Goal: Information Seeking & Learning: Learn about a topic

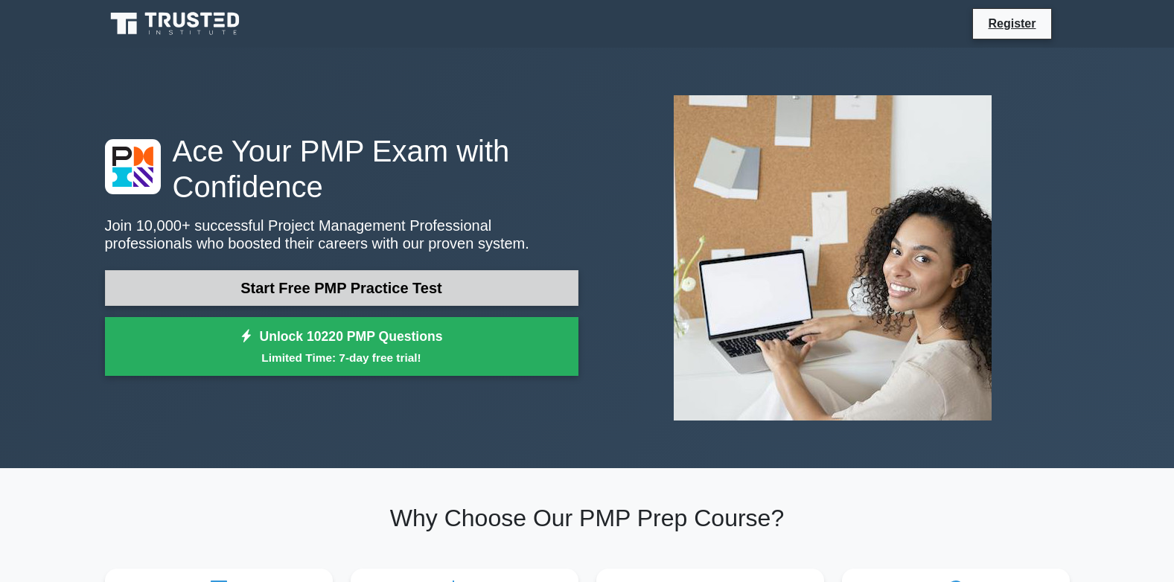
click at [386, 295] on link "Start Free PMP Practice Test" at bounding box center [342, 288] width 474 height 36
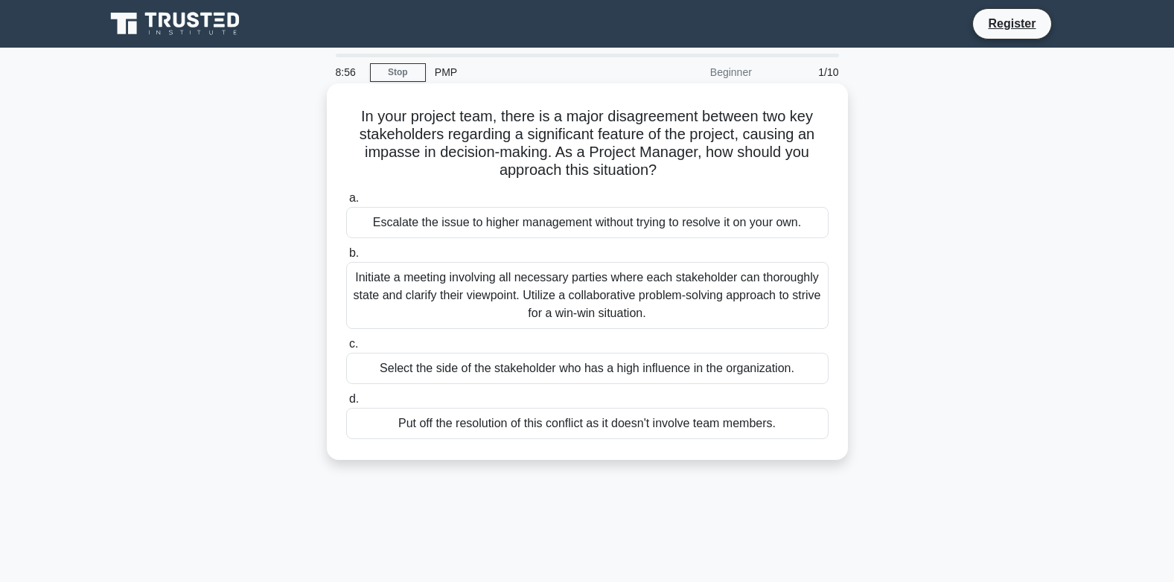
click at [533, 305] on div "Initiate a meeting involving all necessary parties where each stakeholder can t…" at bounding box center [587, 295] width 482 height 67
click at [346, 258] on input "b. Initiate a meeting involving all necessary parties where each stakeholder ca…" at bounding box center [346, 254] width 0 height 10
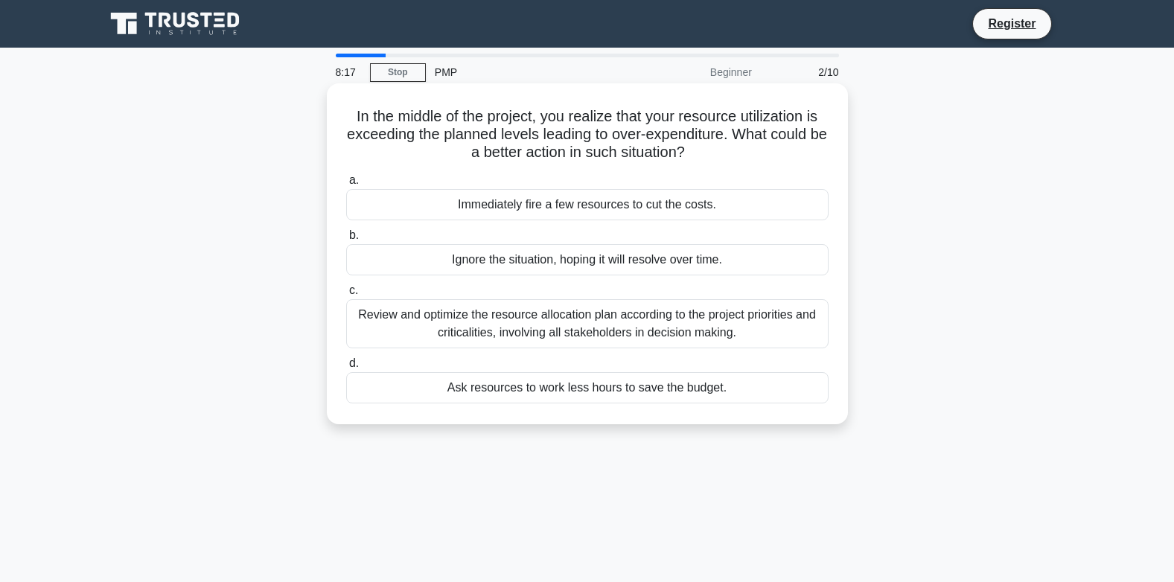
click at [452, 319] on div "Review and optimize the resource allocation plan according to the project prior…" at bounding box center [587, 323] width 482 height 49
click at [346, 296] on input "c. Review and optimize the resource allocation plan according to the project pr…" at bounding box center [346, 291] width 0 height 10
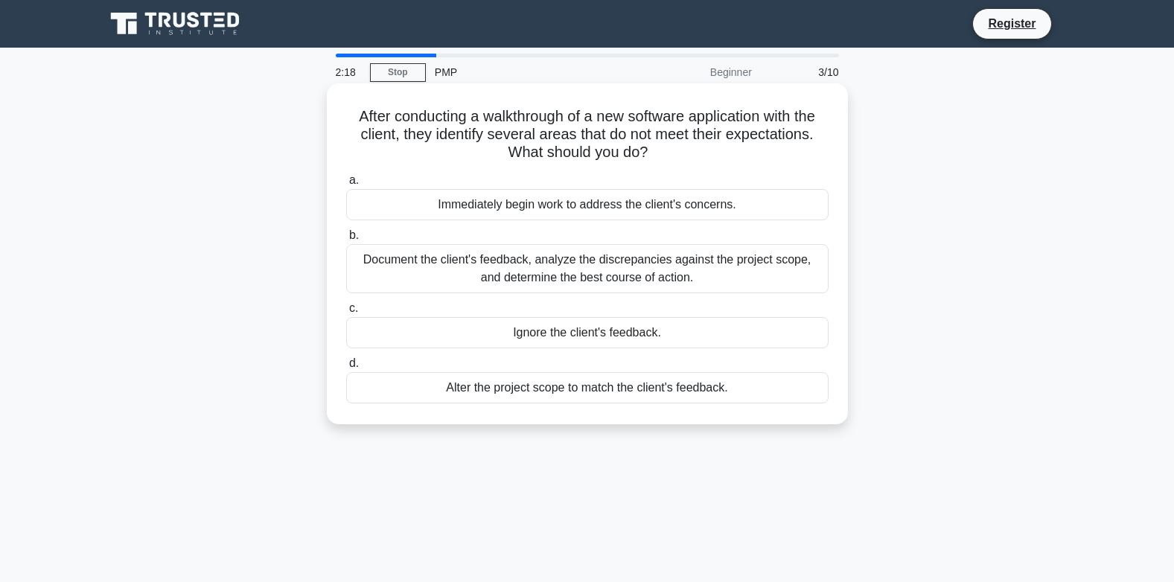
click at [482, 277] on div "Document the client's feedback, analyze the discrepancies against the project s…" at bounding box center [587, 268] width 482 height 49
click at [346, 240] on input "b. Document the client's feedback, analyze the discrepancies against the projec…" at bounding box center [346, 236] width 0 height 10
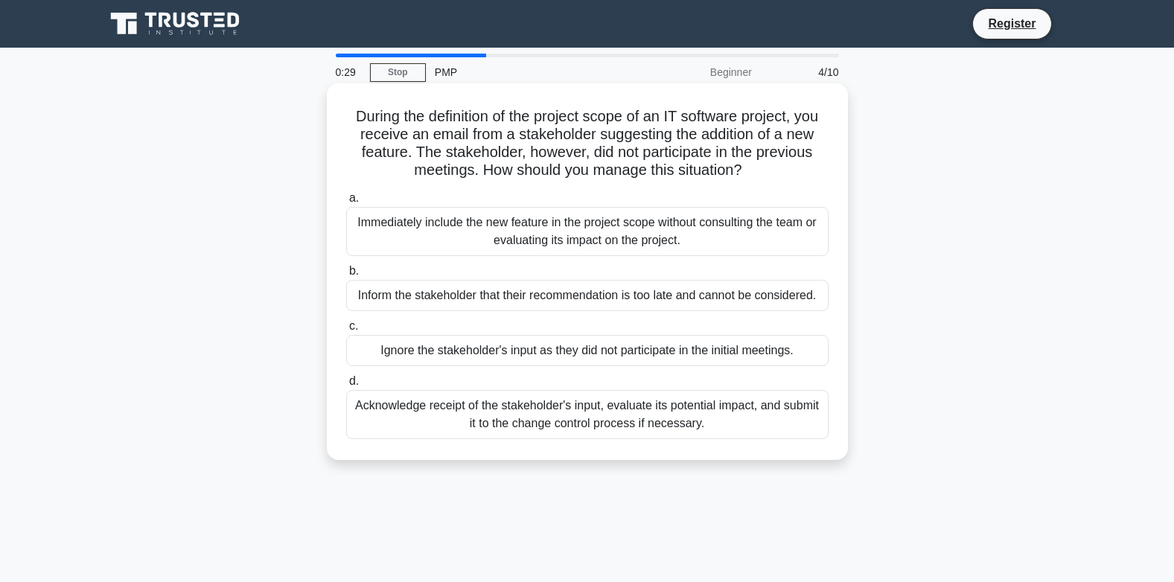
click at [518, 423] on div "Acknowledge receipt of the stakeholder's input, evaluate its potential impact, …" at bounding box center [587, 414] width 482 height 49
click at [346, 386] on input "d. Acknowledge receipt of the stakeholder's input, evaluate its potential impac…" at bounding box center [346, 382] width 0 height 10
